Goal: Find specific page/section: Find specific page/section

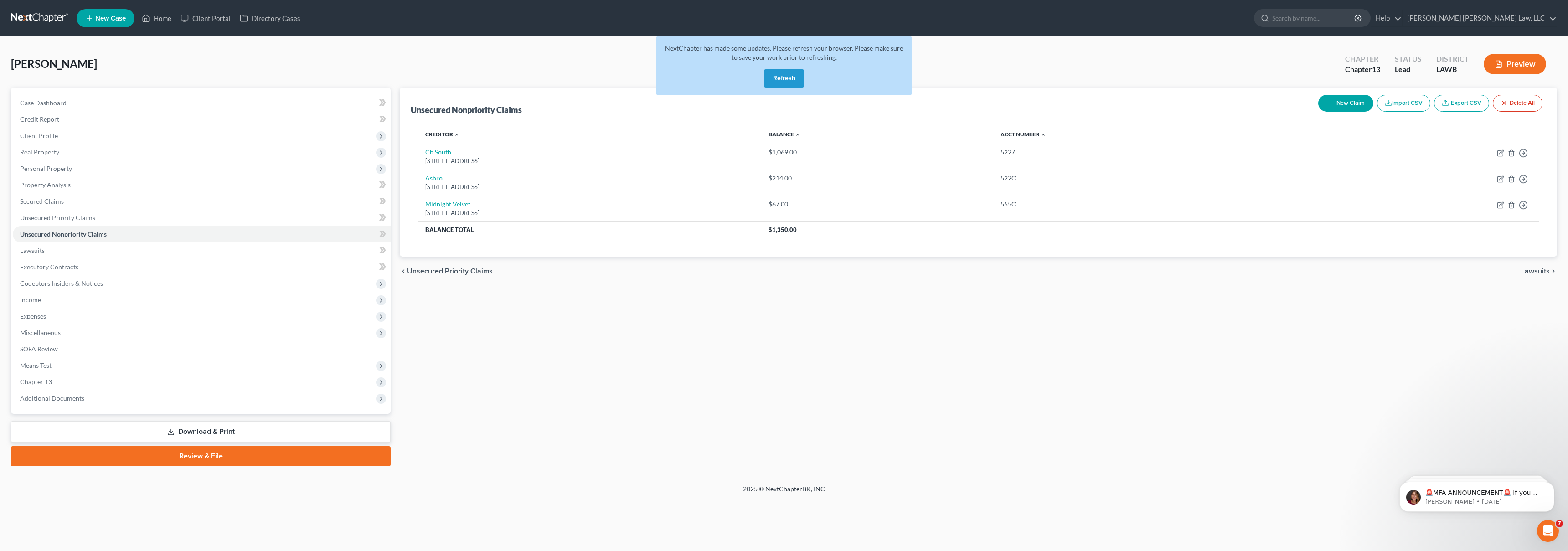
click at [801, 71] on button "Refresh" at bounding box center [784, 78] width 40 height 19
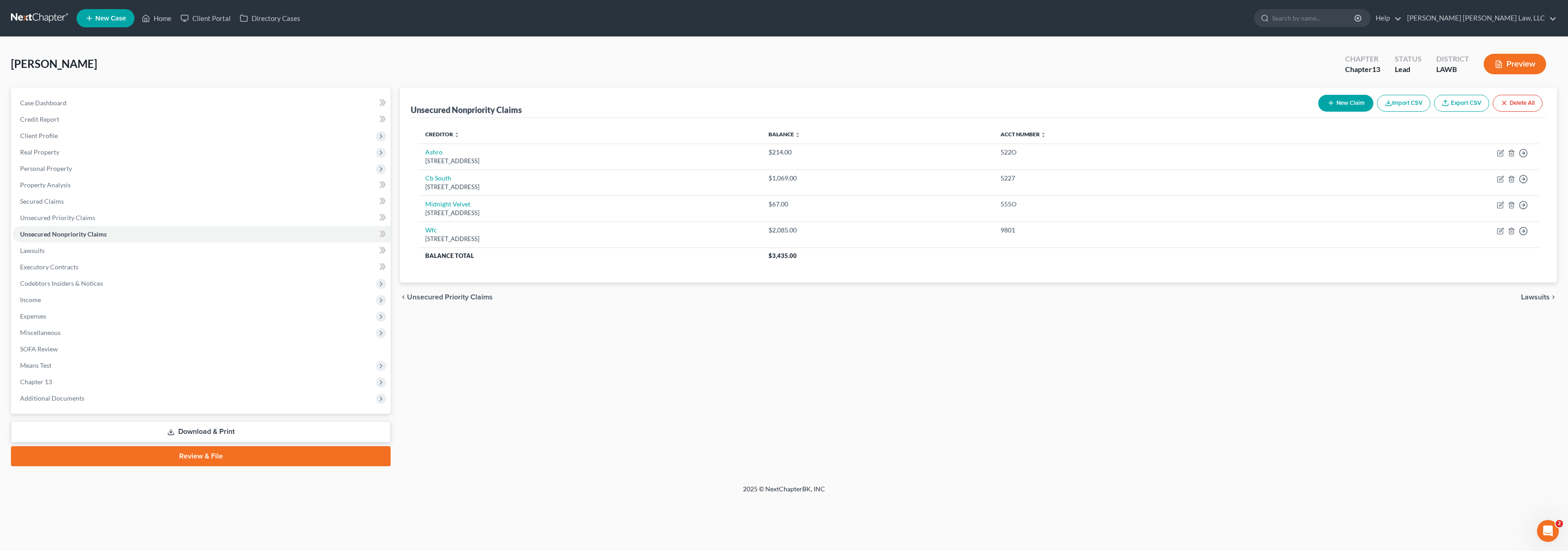
click at [34, 21] on link at bounding box center [40, 18] width 58 height 16
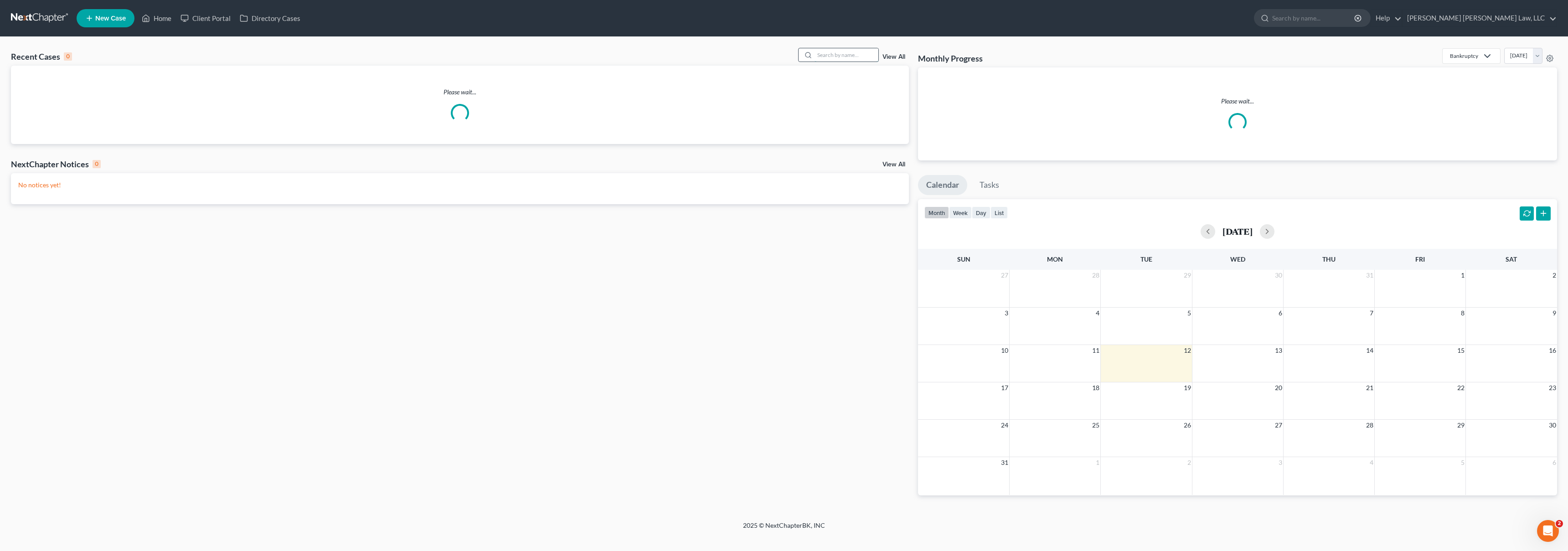
click at [821, 52] on input "search" at bounding box center [846, 55] width 63 height 14
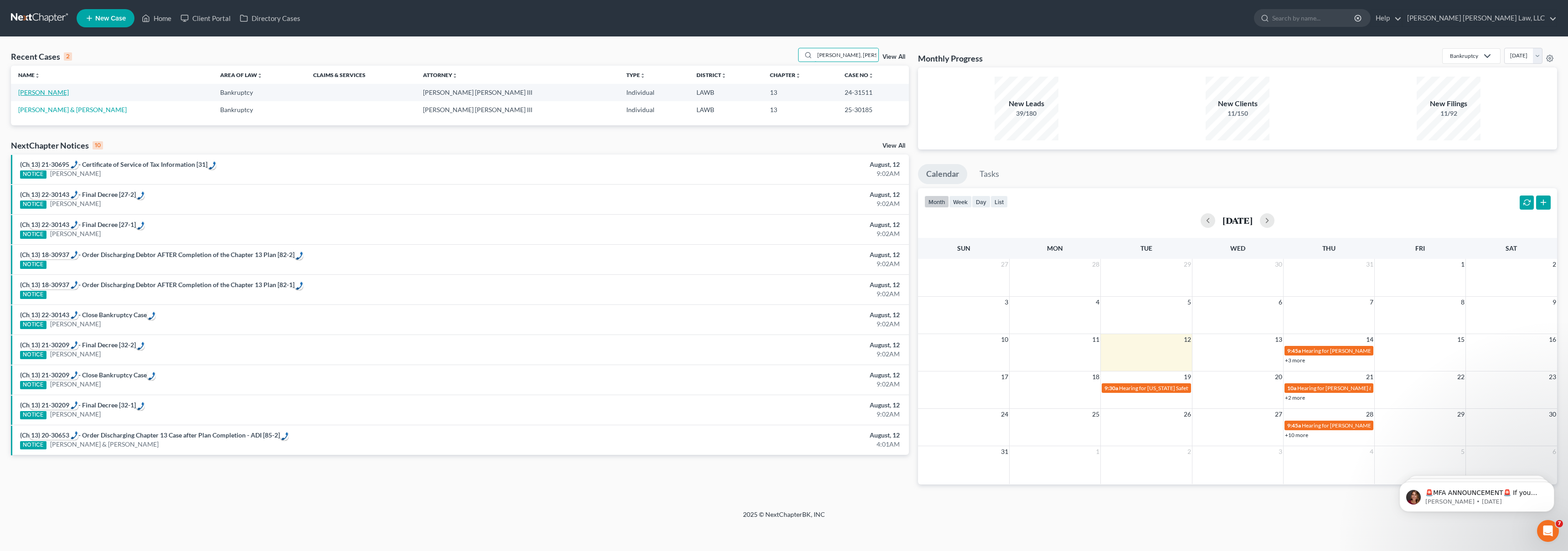
type input "kimberly, james"
click at [44, 91] on link "[PERSON_NAME]" at bounding box center [44, 92] width 51 height 8
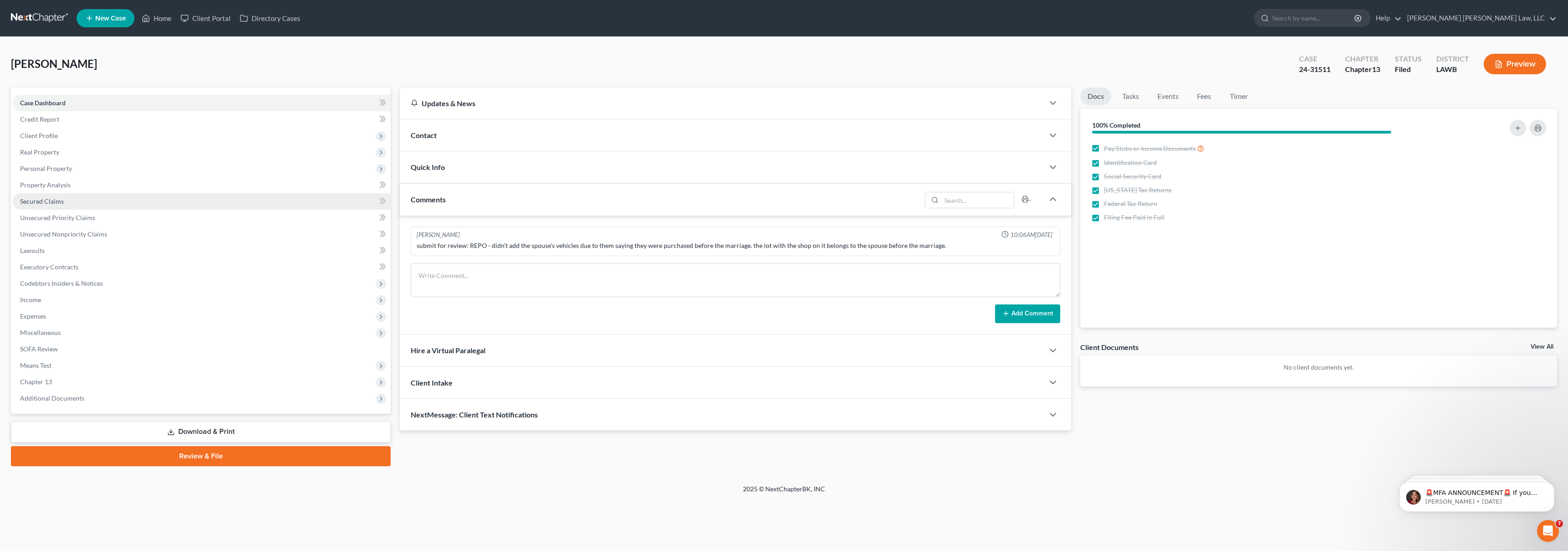
click at [114, 206] on link "Secured Claims" at bounding box center [202, 201] width 378 height 16
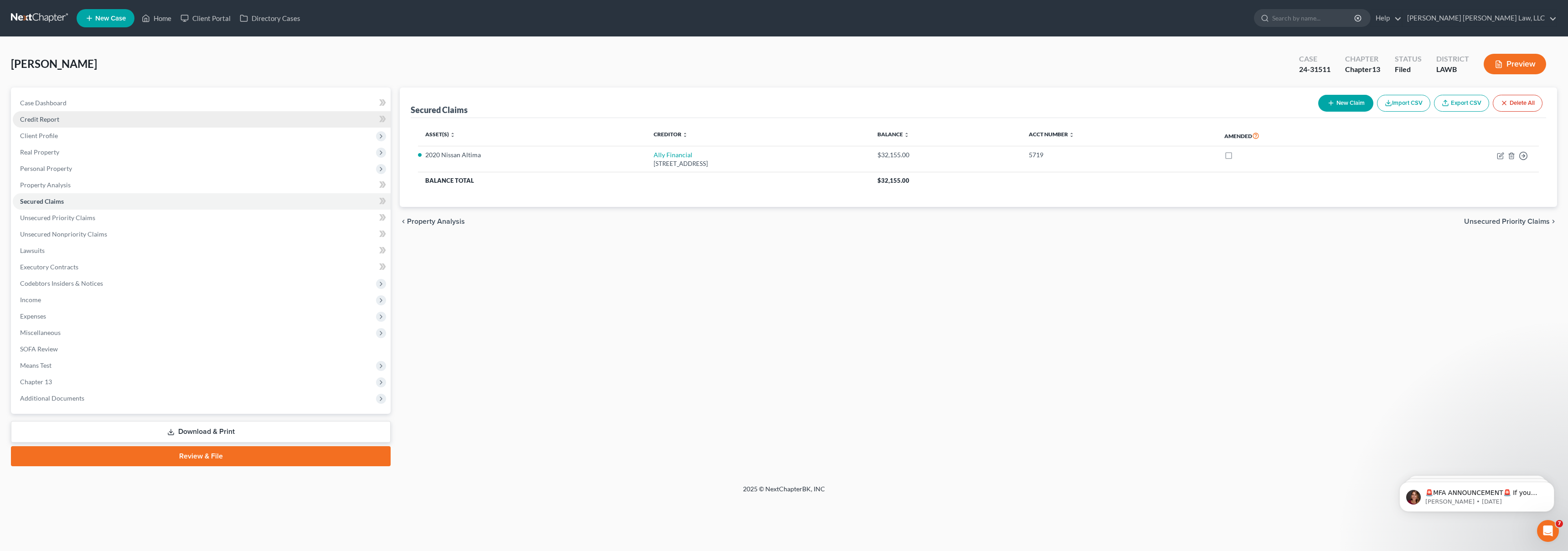
click at [121, 120] on link "Credit Report" at bounding box center [202, 119] width 378 height 16
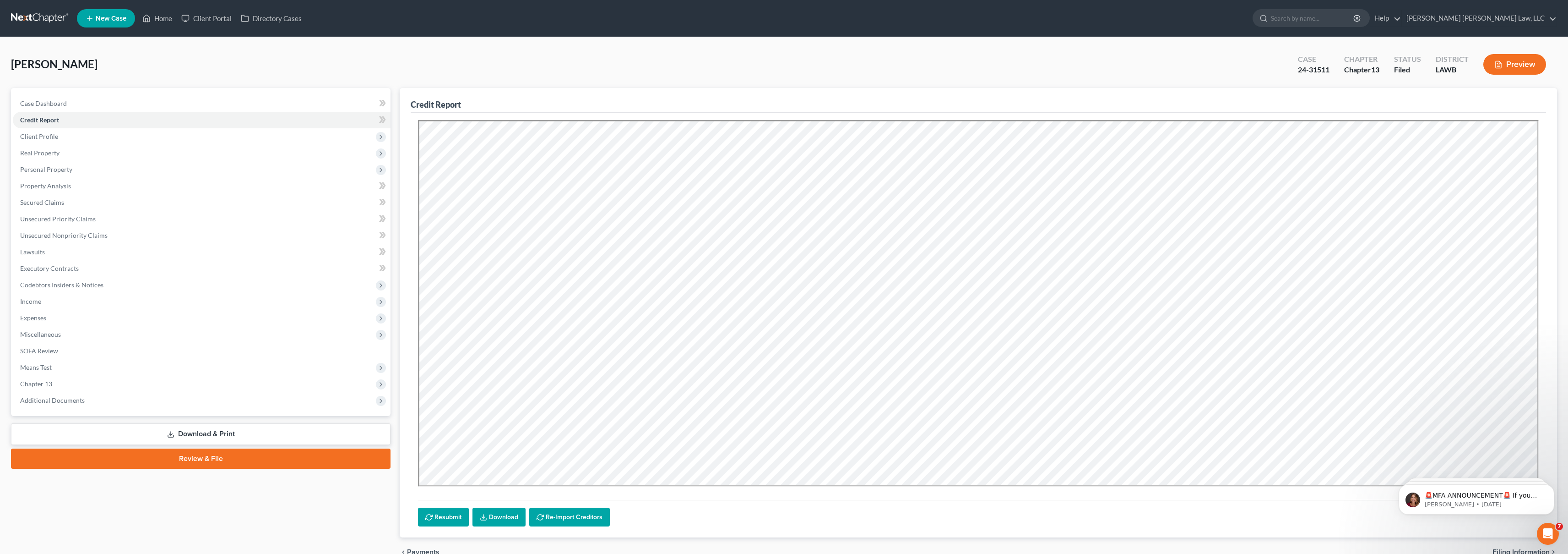
click at [27, 14] on link at bounding box center [40, 18] width 59 height 16
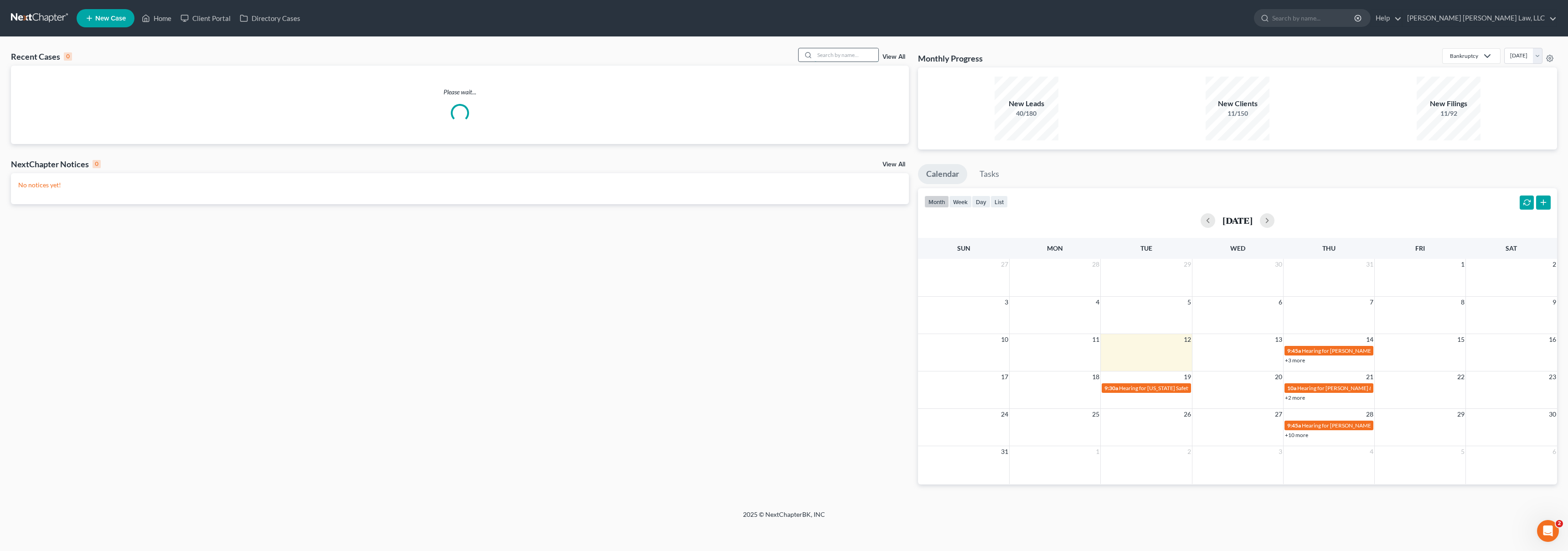
click at [862, 52] on input "search" at bounding box center [846, 55] width 63 height 14
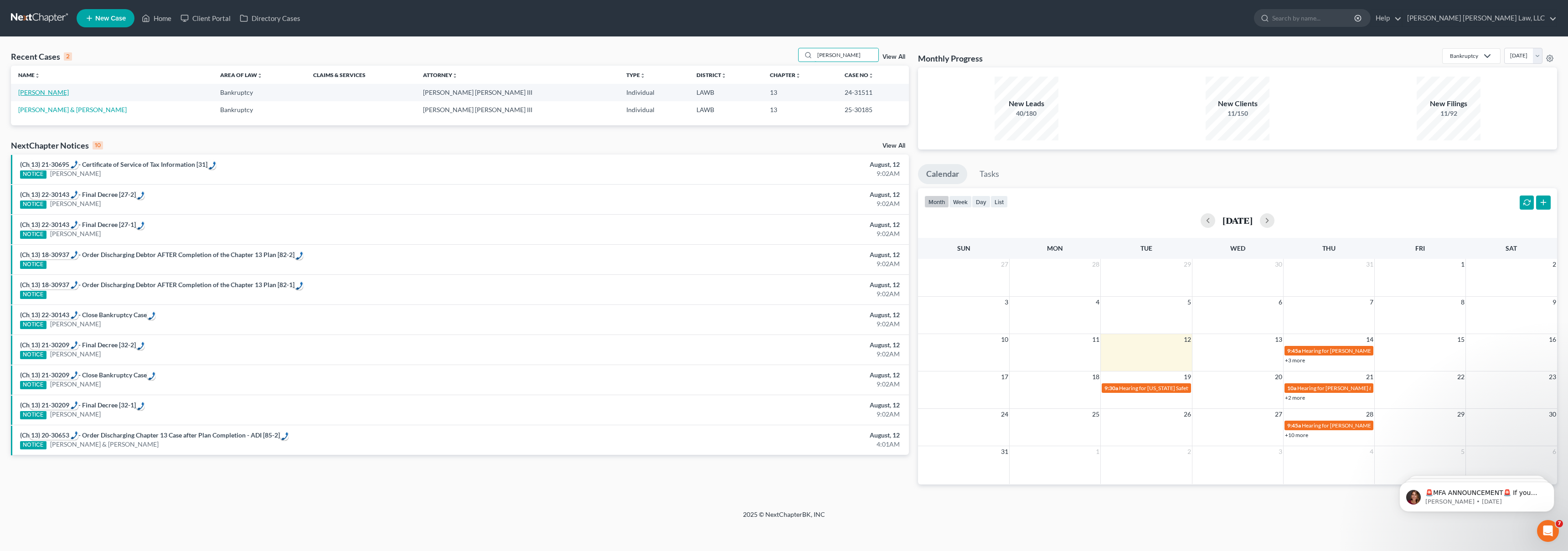
type input "[PERSON_NAME]"
click at [54, 93] on link "[PERSON_NAME]" at bounding box center [44, 92] width 51 height 8
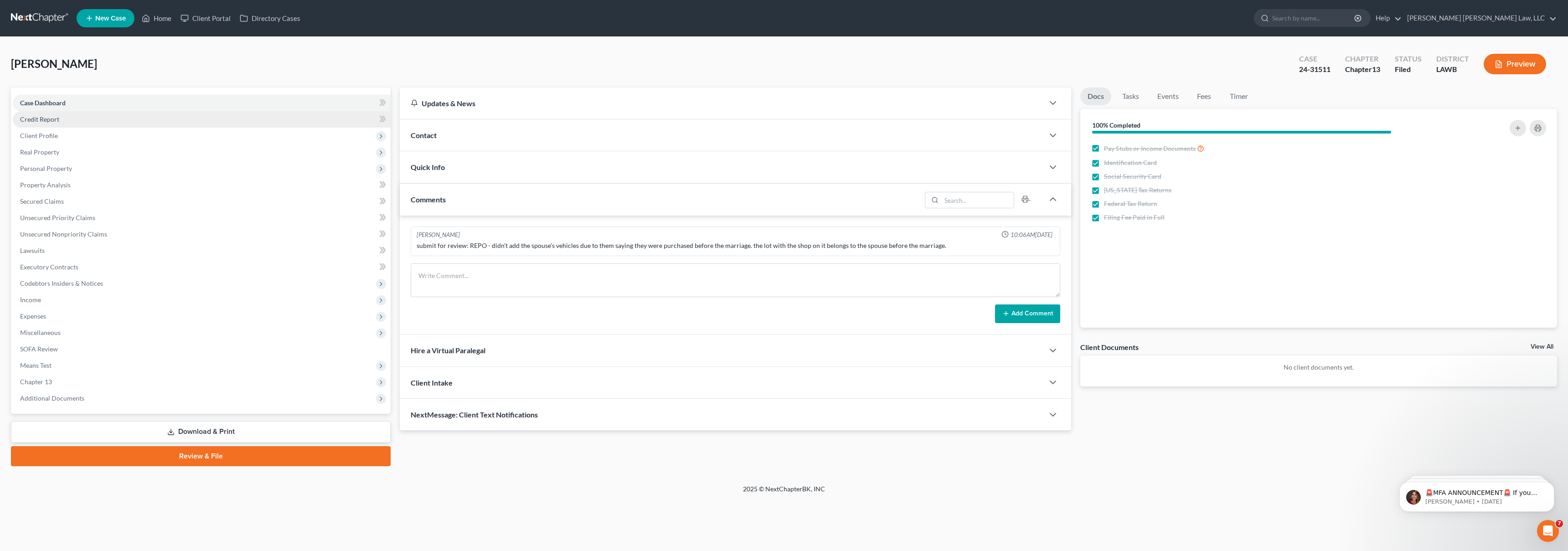
click at [111, 117] on link "Credit Report" at bounding box center [202, 119] width 378 height 16
